Goal: Task Accomplishment & Management: Use online tool/utility

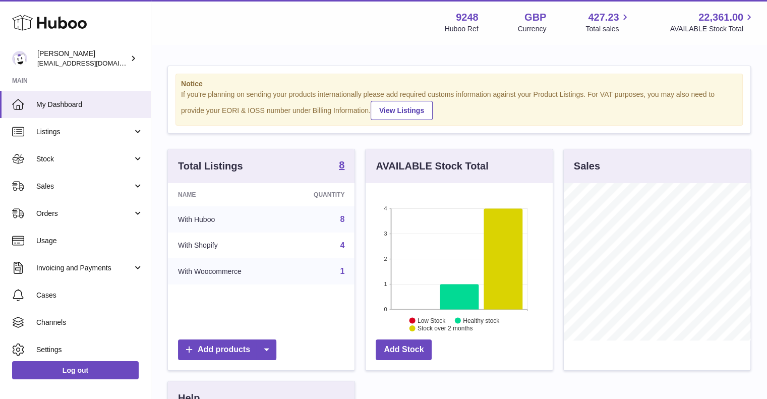
scroll to position [157, 187]
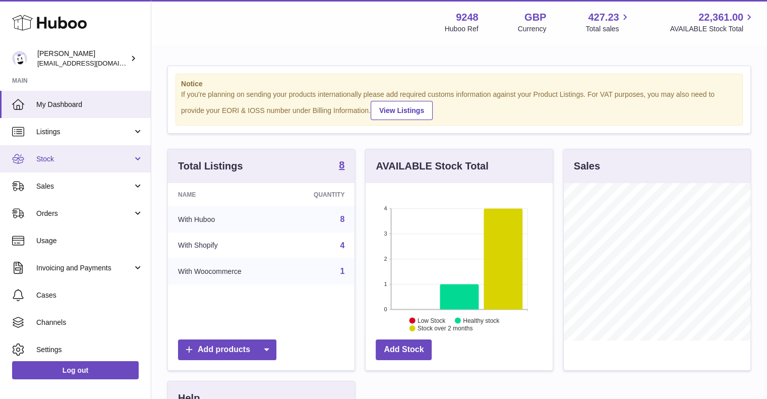
click at [83, 149] on link "Stock" at bounding box center [75, 158] width 151 height 27
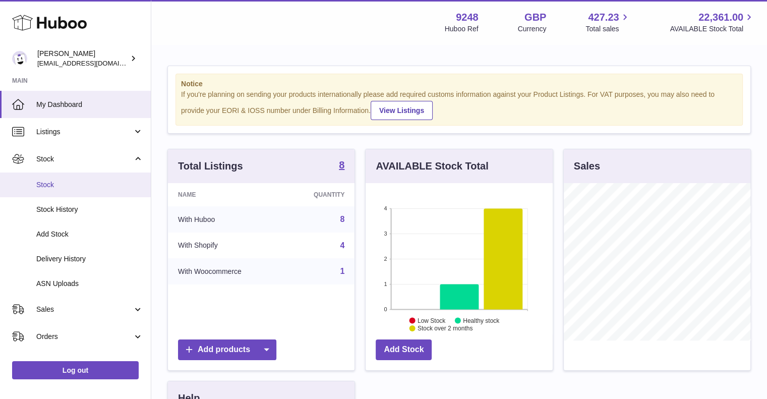
click at [71, 188] on span "Stock" at bounding box center [89, 185] width 107 height 10
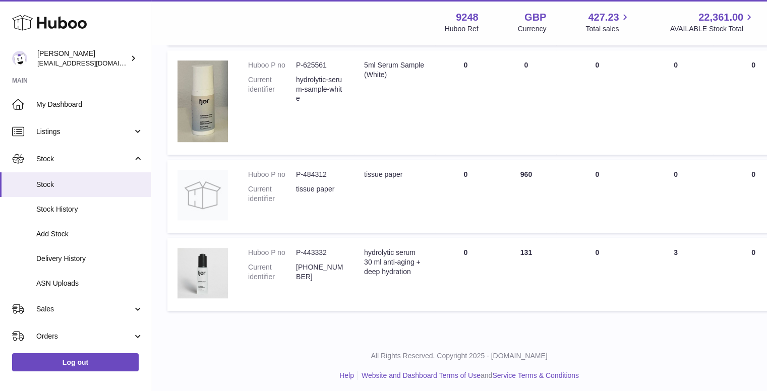
scroll to position [629, 0]
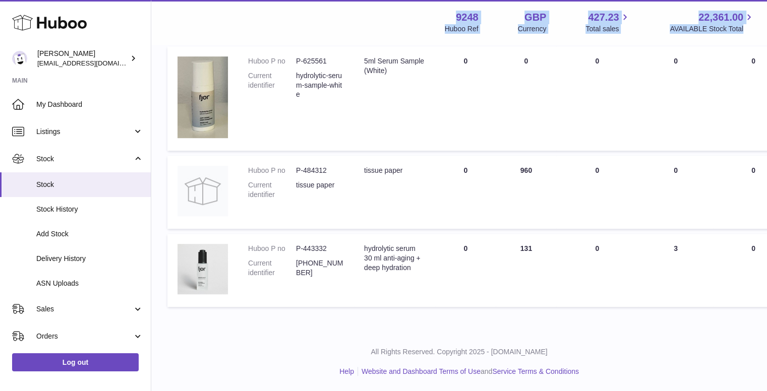
drag, startPoint x: 755, startPoint y: 34, endPoint x: 447, endPoint y: 13, distance: 308.8
click at [447, 13] on div "Menu Huboo 9248 Huboo Ref GBP Currency 427.23 Total sales 22,361.00 AVAILABLE S…" at bounding box center [459, 22] width 616 height 44
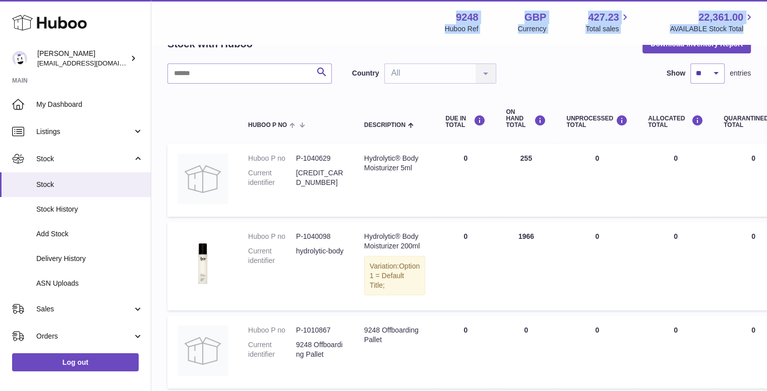
scroll to position [0, 0]
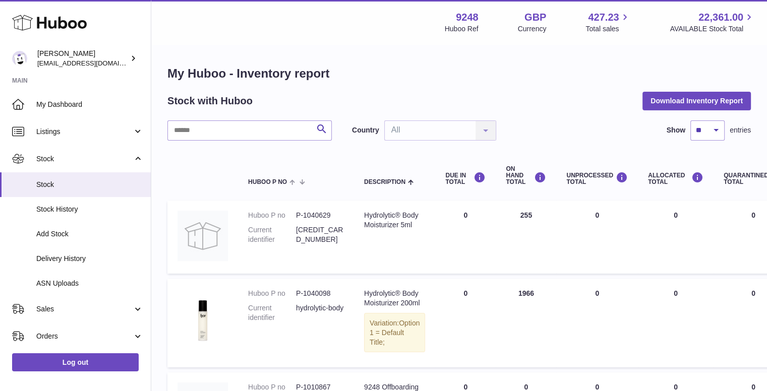
click at [493, 74] on h1 "My Huboo - Inventory report" at bounding box center [458, 74] width 583 height 16
click at [510, 92] on div "Stock with Huboo Download Inventory Report" at bounding box center [458, 101] width 583 height 18
